Goal: Task Accomplishment & Management: Manage account settings

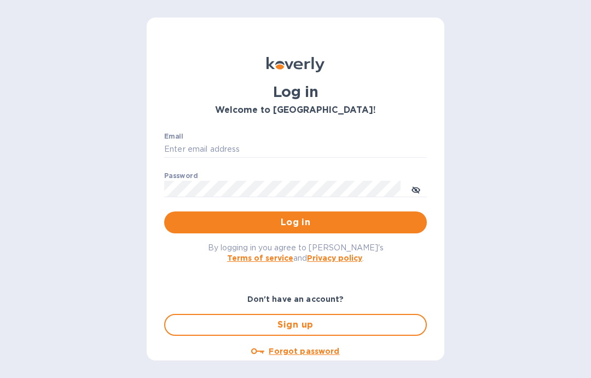
click at [244, 148] on input "Email" at bounding box center [295, 149] width 263 height 16
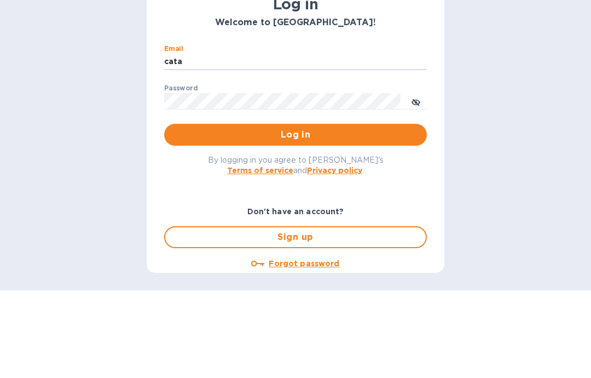
type input "[DOMAIN_NAME][EMAIL_ADDRESS][DOMAIN_NAME]"
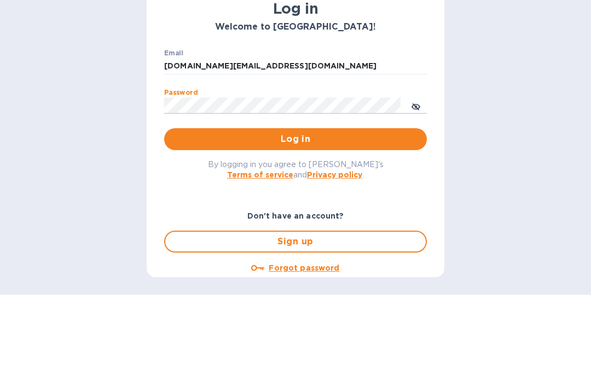
click at [312, 216] on span "Log in" at bounding box center [295, 222] width 245 height 13
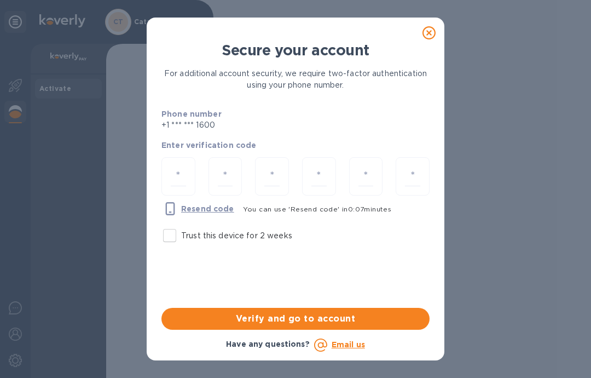
click at [168, 241] on input "Trust this device for 2 weeks" at bounding box center [169, 235] width 23 height 23
checkbox input "true"
click at [175, 178] on input "number" at bounding box center [178, 176] width 15 height 20
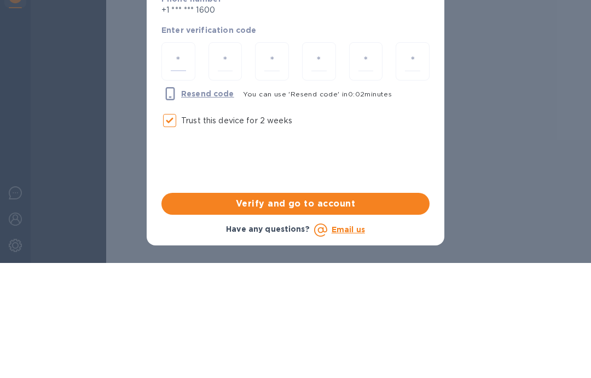
type input "5"
type input "8"
type input "6"
type input "4"
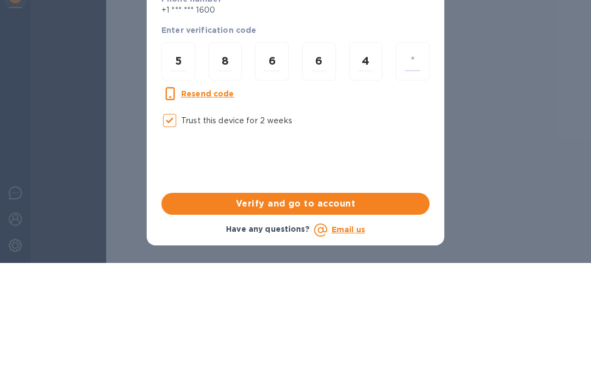
type input "6"
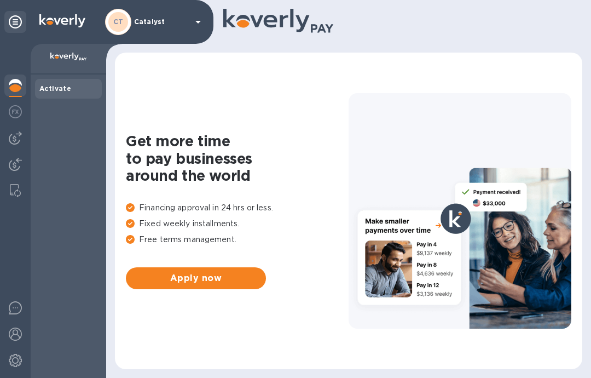
click at [56, 83] on div "Activate" at bounding box center [68, 89] width 67 height 20
click at [191, 22] on div "CT Catalyst" at bounding box center [155, 22] width 100 height 26
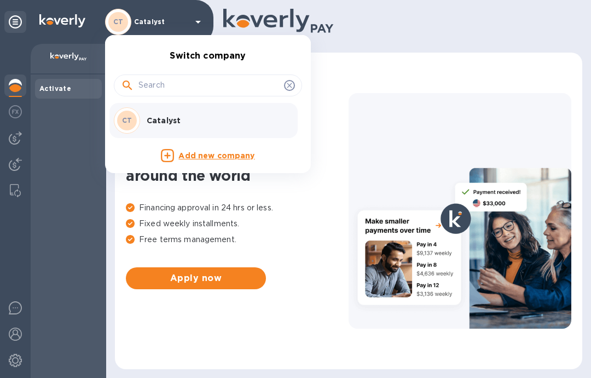
click at [215, 122] on p "Catalyst" at bounding box center [216, 120] width 138 height 11
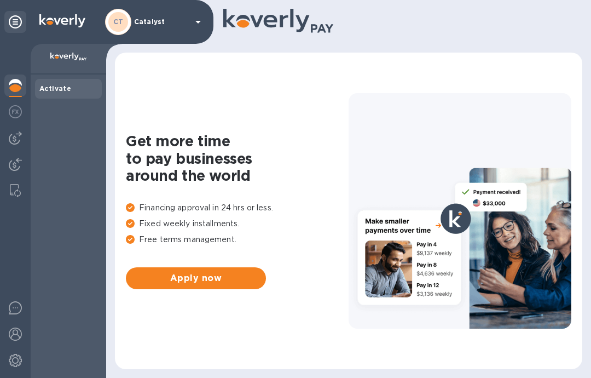
click at [15, 364] on img at bounding box center [15, 360] width 13 height 13
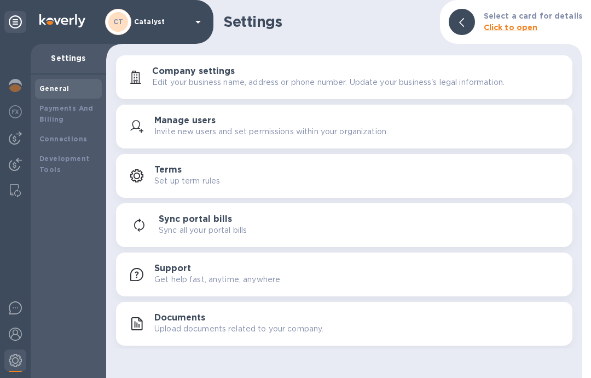
click at [219, 326] on p "Upload documents related to your company." at bounding box center [238, 328] width 169 height 11
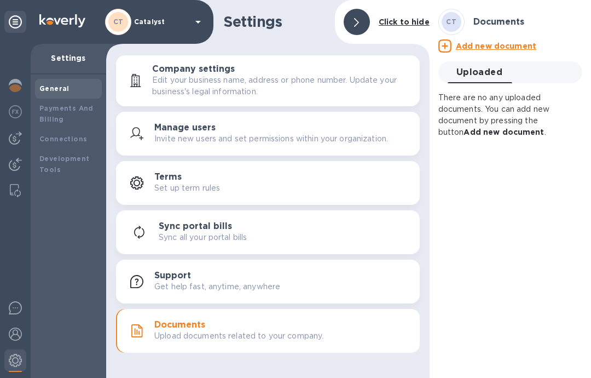
click at [492, 133] on b "Add new document" at bounding box center [504, 132] width 80 height 9
click at [494, 50] on u "Add new document" at bounding box center [496, 46] width 80 height 9
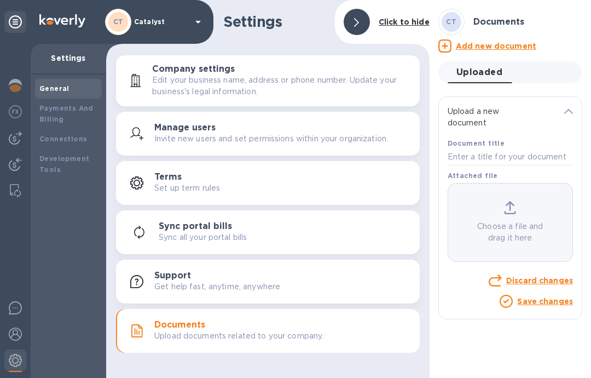
click at [505, 211] on icon at bounding box center [510, 207] width 12 height 13
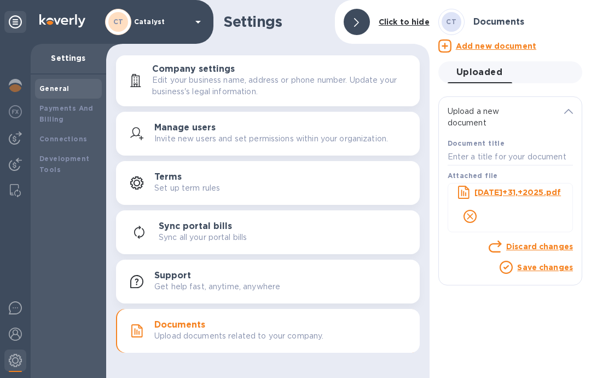
click at [533, 270] on link "Save changes" at bounding box center [545, 267] width 56 height 9
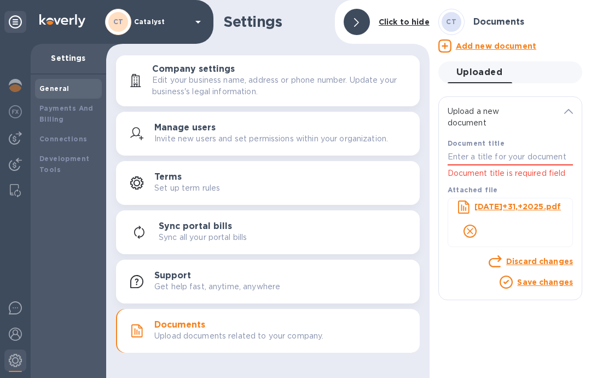
click at [470, 157] on input "text" at bounding box center [510, 157] width 125 height 16
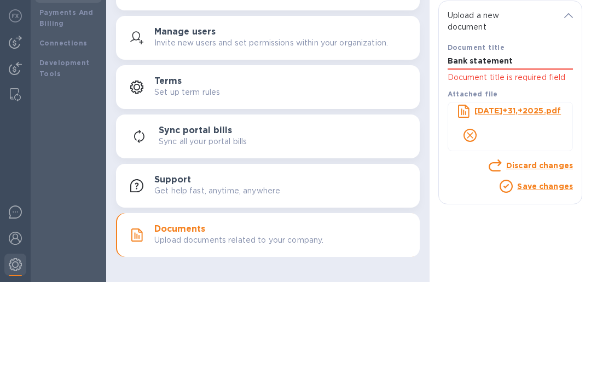
type input "Bank statement"
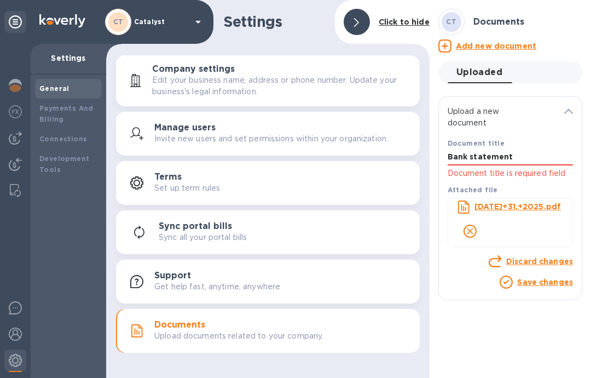
click at [542, 286] on link "Save changes" at bounding box center [545, 282] width 56 height 9
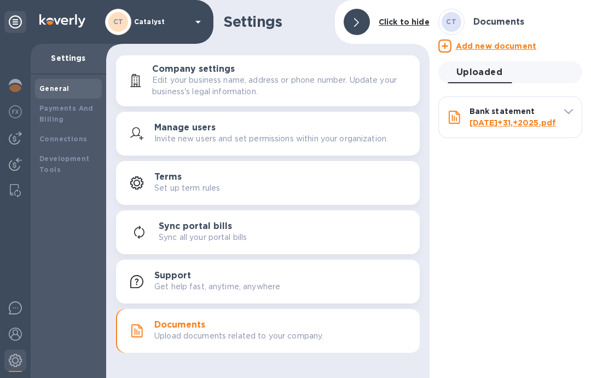
click at [194, 24] on icon at bounding box center [198, 21] width 13 height 13
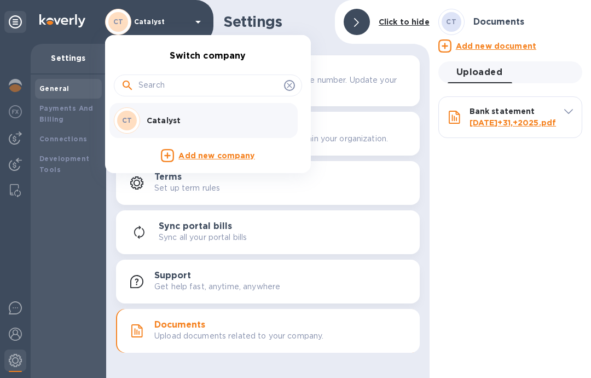
click at [67, 221] on div at bounding box center [295, 189] width 591 height 378
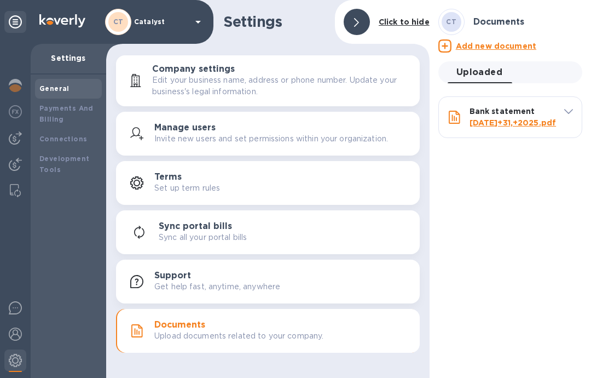
click at [20, 332] on img at bounding box center [15, 333] width 13 height 13
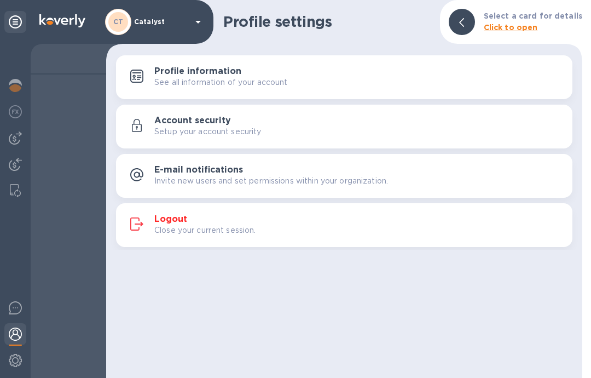
click at [182, 227] on p "Close your current session." at bounding box center [205, 229] width 102 height 11
